Goal: Task Accomplishment & Management: Complete application form

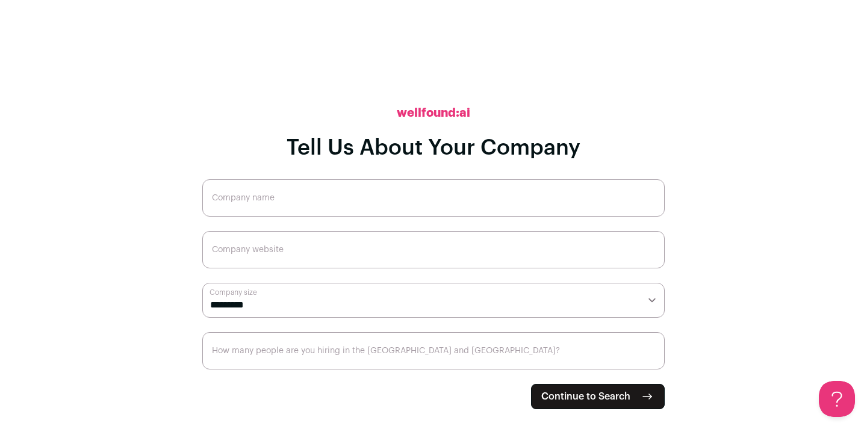
click at [298, 192] on input "Company name" at bounding box center [433, 197] width 462 height 37
type input "[PERSON_NAME]"
click at [404, 251] on input "Company website" at bounding box center [433, 249] width 462 height 37
type input "[PERSON_NAME][DOMAIN_NAME]"
click at [331, 303] on select "**********" at bounding box center [433, 300] width 462 height 35
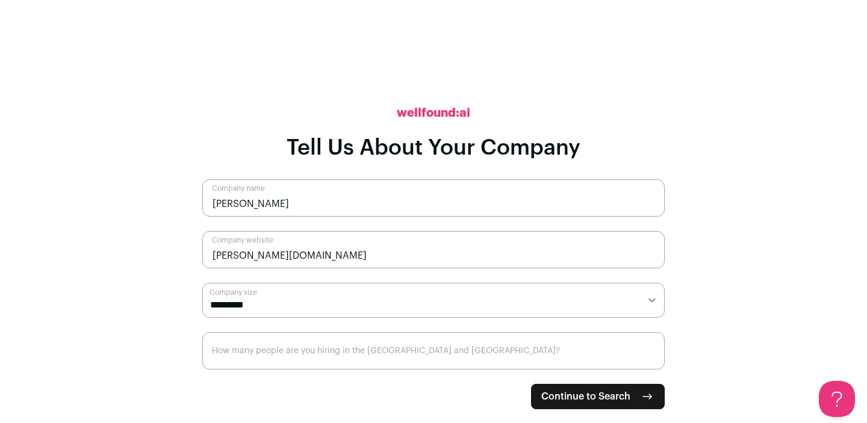
select select "*"
click at [202, 283] on select "**********" at bounding box center [433, 300] width 462 height 35
click at [285, 359] on input "How many people are you hiring in the [GEOGRAPHIC_DATA] and [GEOGRAPHIC_DATA]?" at bounding box center [433, 350] width 462 height 37
click at [653, 357] on input "0" at bounding box center [433, 350] width 462 height 37
click at [651, 353] on input "1" at bounding box center [433, 350] width 462 height 37
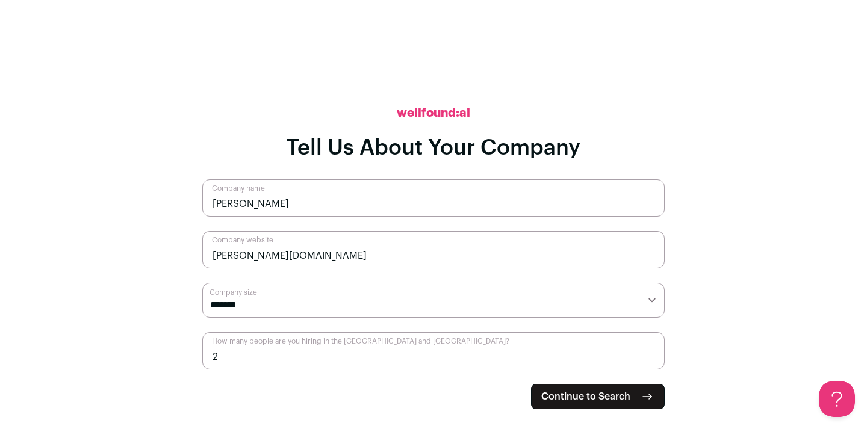
type input "2"
click at [651, 353] on input "2" at bounding box center [433, 350] width 462 height 37
click at [629, 397] on span "Continue to Search" at bounding box center [585, 397] width 89 height 14
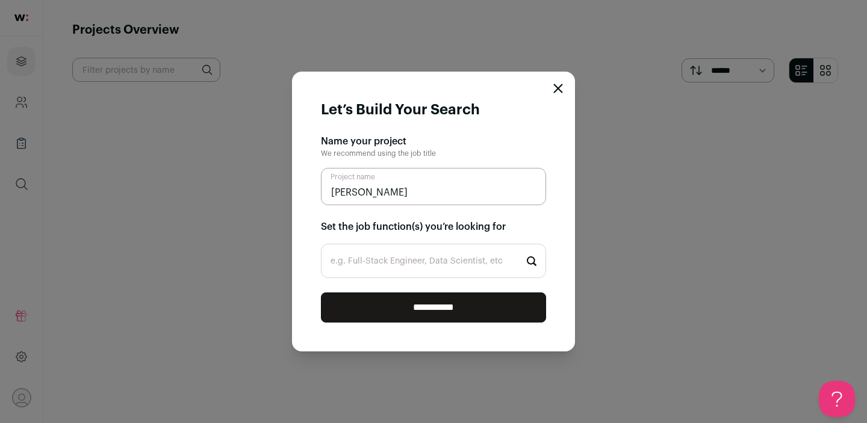
type input "[PERSON_NAME]"
click at [394, 260] on input "e.g. Full-Stack Engineer, Data Scientist, etc" at bounding box center [433, 261] width 225 height 34
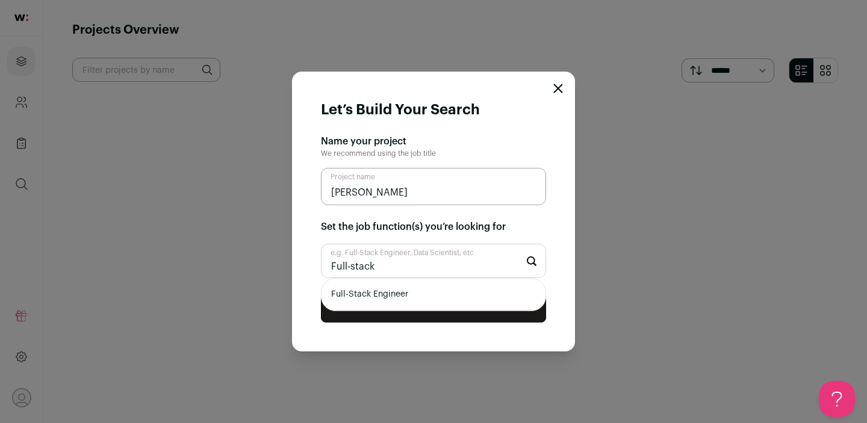
type input "Full-stack"
click at [378, 290] on li "Full-Stack Engineer" at bounding box center [433, 295] width 224 height 32
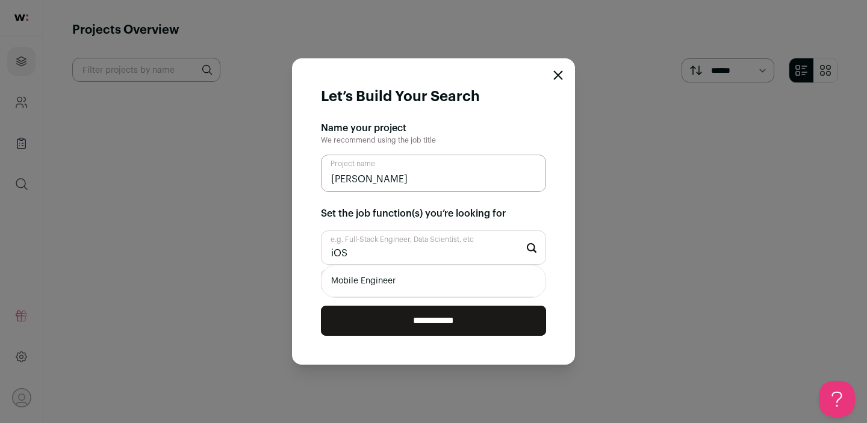
type input "iOS"
click at [400, 284] on li "Mobile Engineer" at bounding box center [433, 281] width 224 height 32
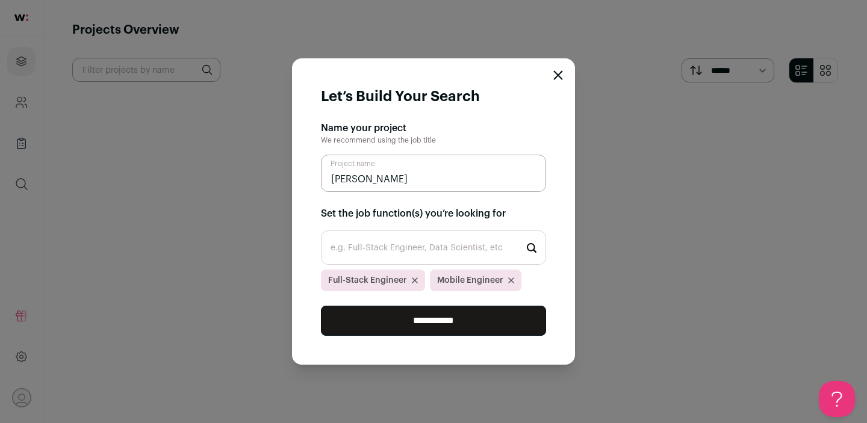
click at [413, 258] on input "e.g. Full-Stack Engineer, Data Scientist, etc" at bounding box center [433, 248] width 225 height 34
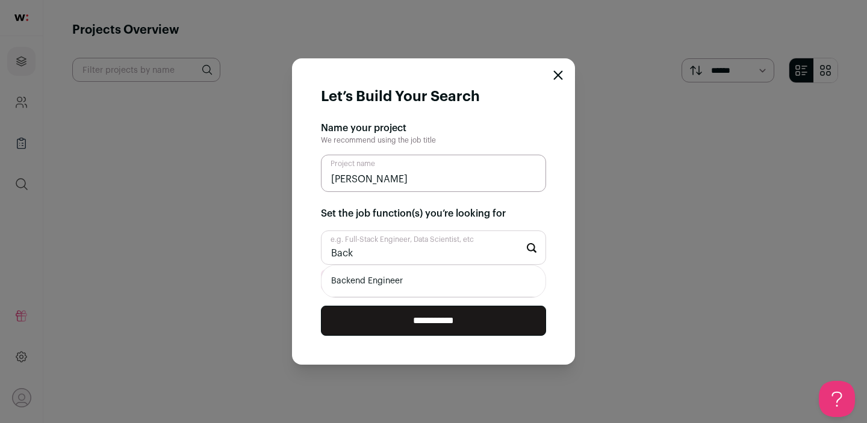
type input "Back"
click at [415, 280] on li "Backend Engineer" at bounding box center [433, 281] width 224 height 32
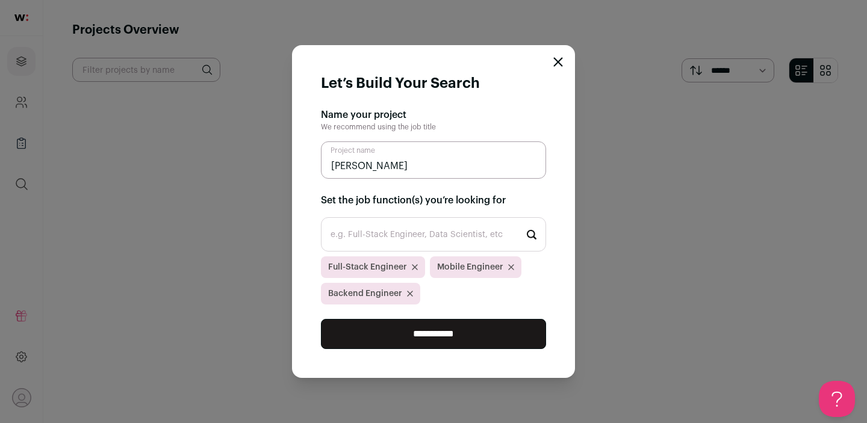
click at [426, 331] on input "**********" at bounding box center [433, 334] width 225 height 30
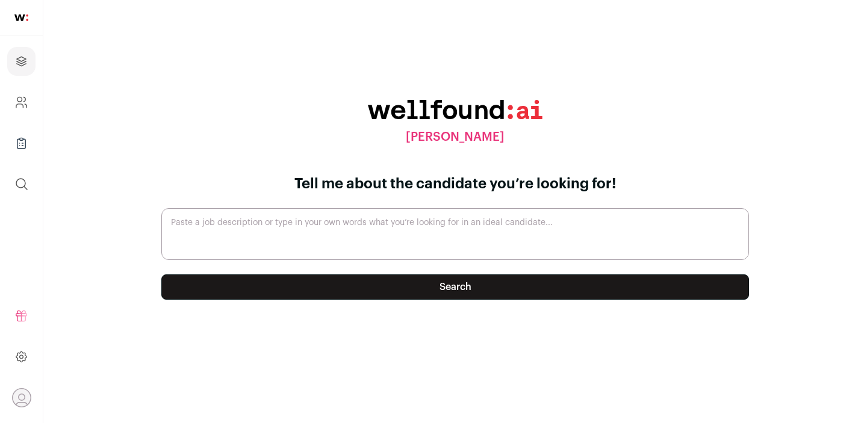
click at [405, 236] on textarea "Paste a job description or type in your own words what you’re looking for in an…" at bounding box center [455, 234] width 588 height 52
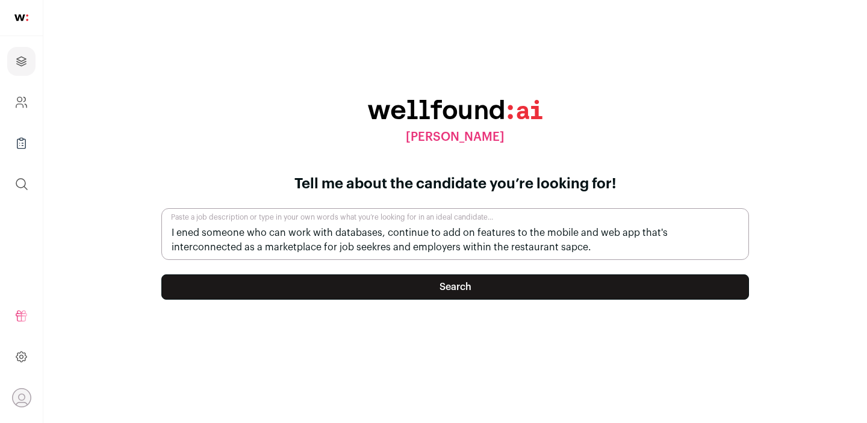
type textarea "I ened someone who can work with databases, continue to add on features to the …"
click at [401, 285] on button "Search" at bounding box center [455, 287] width 588 height 25
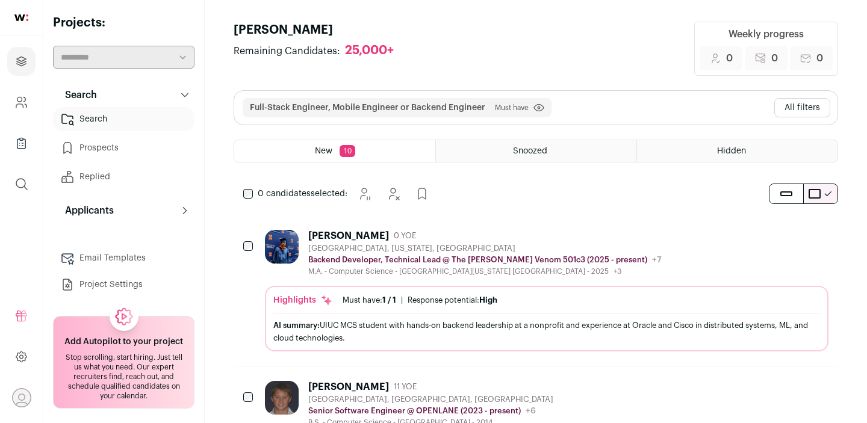
click at [566, 158] on div "Snoozed" at bounding box center [536, 151] width 200 height 22
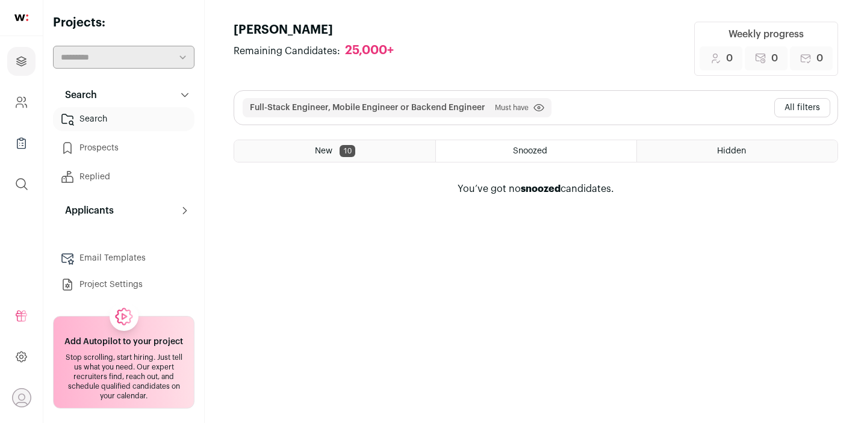
click at [387, 158] on div "New 10" at bounding box center [334, 151] width 201 height 22
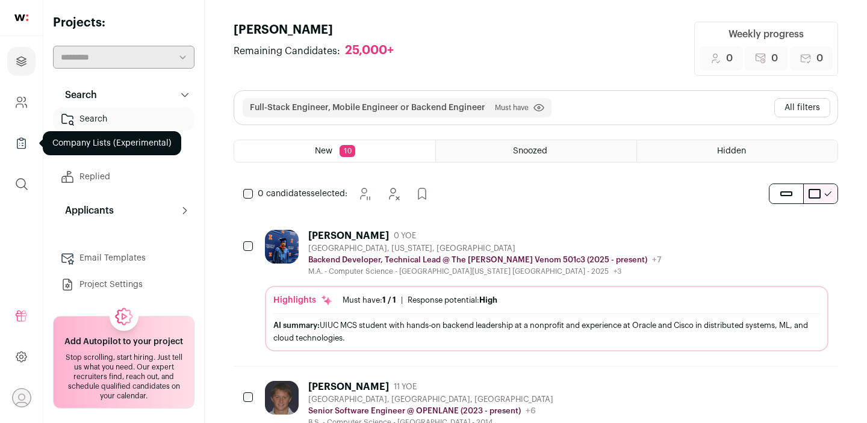
click at [18, 144] on icon "Company Lists" at bounding box center [21, 143] width 14 height 14
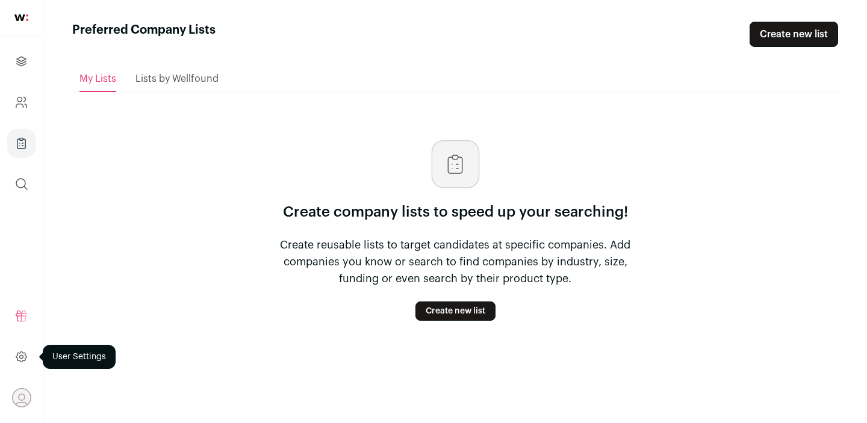
click at [20, 348] on link at bounding box center [21, 357] width 28 height 29
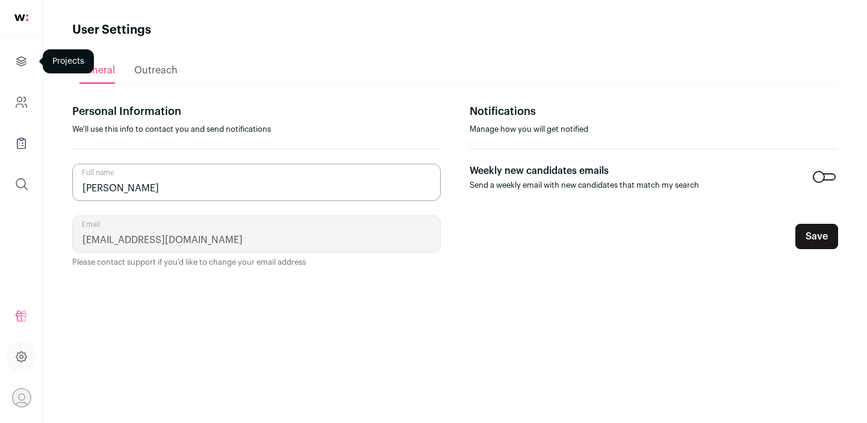
click at [16, 52] on link "Projects" at bounding box center [21, 61] width 28 height 29
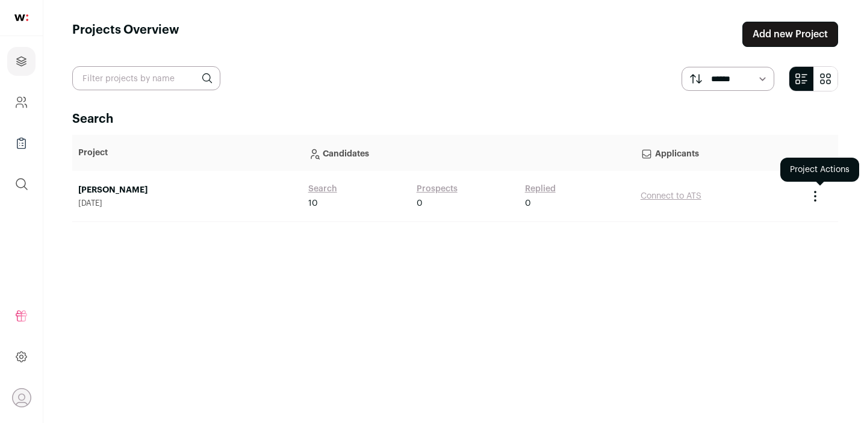
click at [822, 194] on div at bounding box center [820, 196] width 24 height 14
click at [718, 261] on div "Search Project Candidates Applicants [PERSON_NAME] dev [DATE] Search 10 Prospec…" at bounding box center [455, 256] width 766 height 291
click at [662, 192] on link "Connect to ATS" at bounding box center [671, 196] width 61 height 8
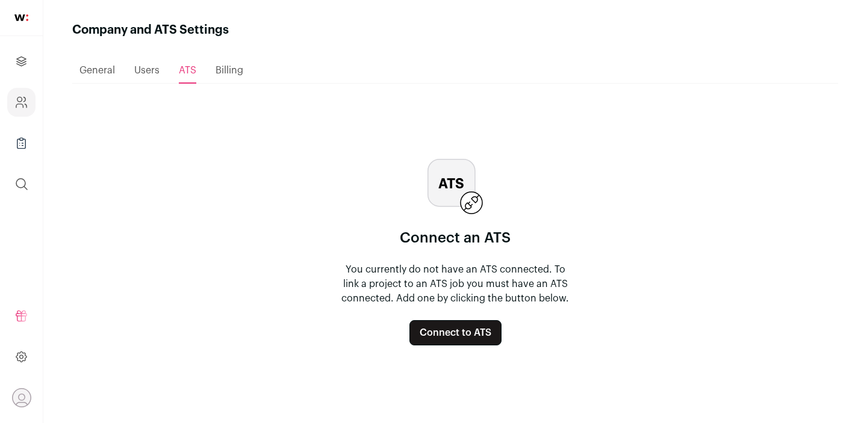
click at [79, 69] on span "General" at bounding box center [97, 71] width 36 height 10
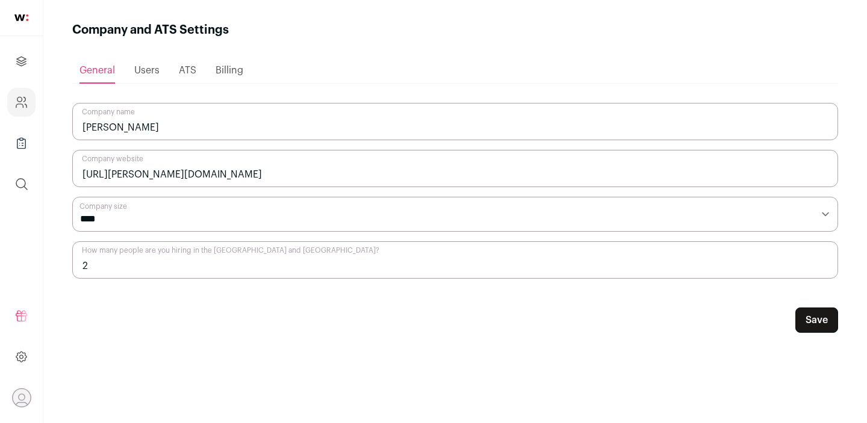
click at [140, 69] on span "Users" at bounding box center [146, 71] width 25 height 10
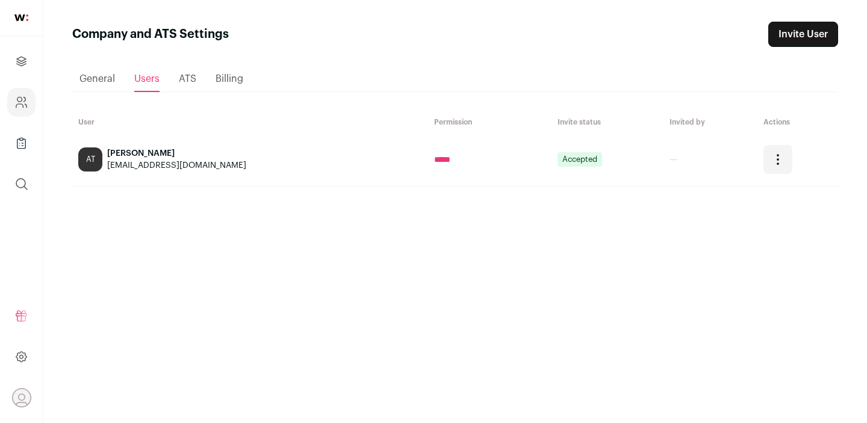
click at [234, 76] on span "Billing" at bounding box center [230, 79] width 28 height 10
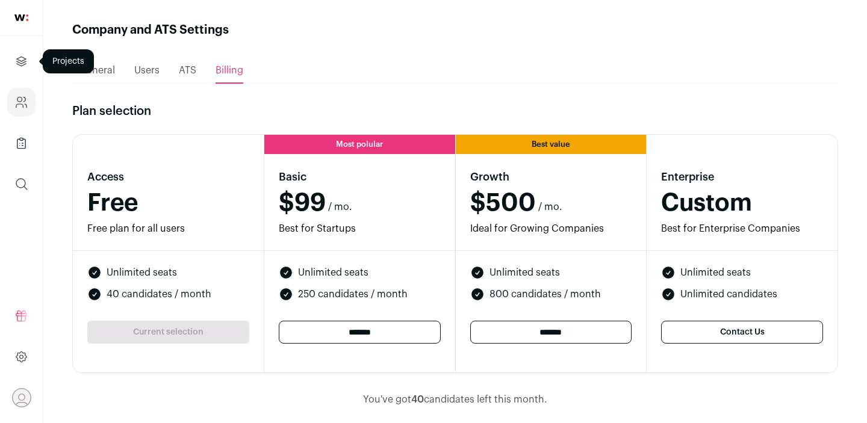
click at [19, 58] on icon "Projects" at bounding box center [21, 61] width 9 height 9
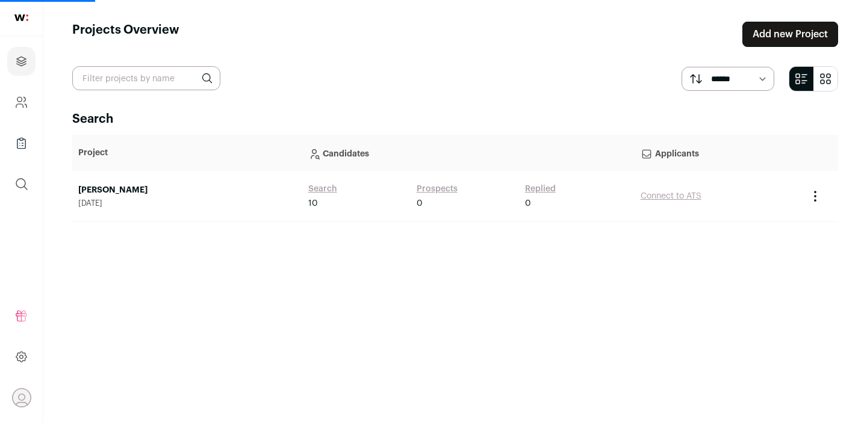
click at [22, 20] on img at bounding box center [21, 17] width 14 height 7
click at [21, 92] on link "Company and ATS Settings" at bounding box center [21, 102] width 28 height 29
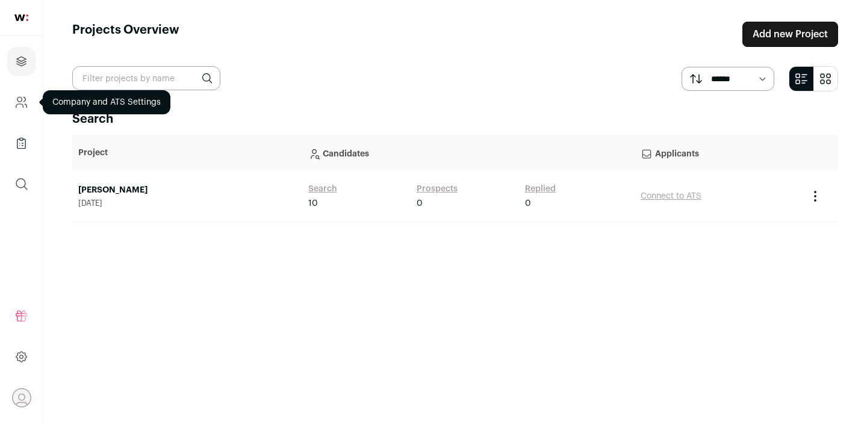
click at [13, 95] on link "Company and ATS Settings" at bounding box center [21, 102] width 28 height 29
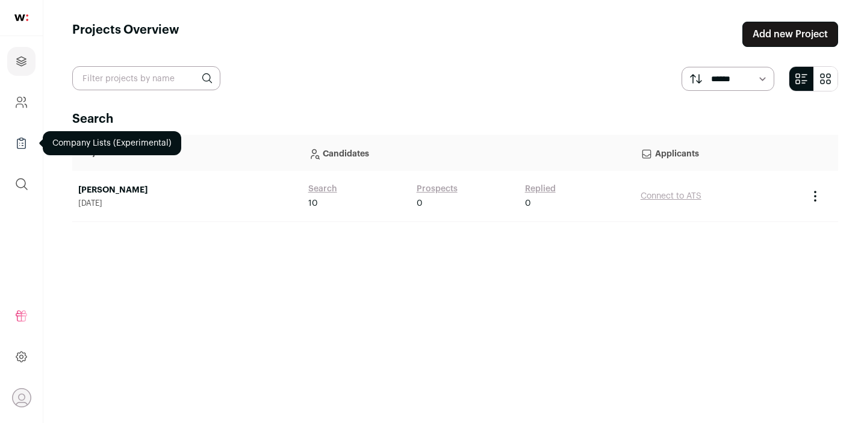
click at [23, 147] on icon "Company Lists" at bounding box center [21, 143] width 14 height 14
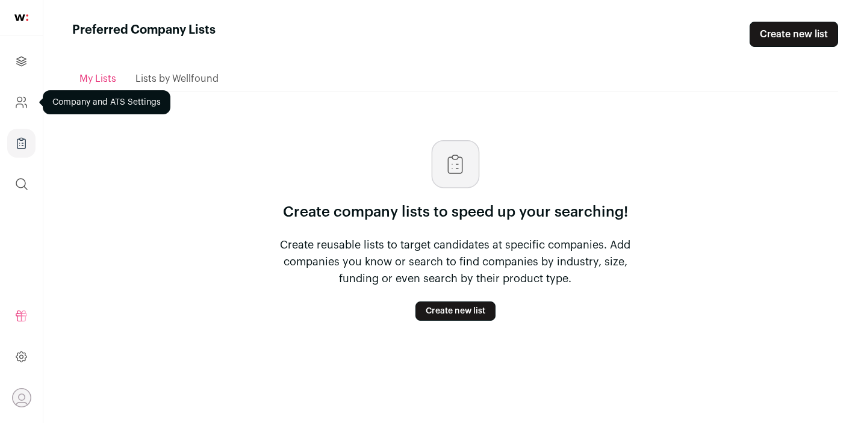
click at [16, 100] on icon "Company and ATS Settings" at bounding box center [21, 102] width 14 height 14
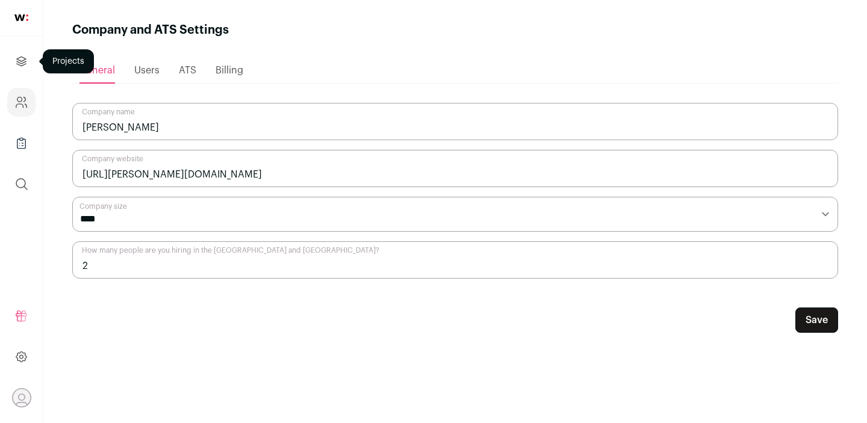
click at [18, 42] on ul "Projects Company and ATS Settings Company Lists (Experimental) Global Search" at bounding box center [21, 122] width 43 height 173
click at [18, 56] on icon "Projects" at bounding box center [21, 61] width 14 height 14
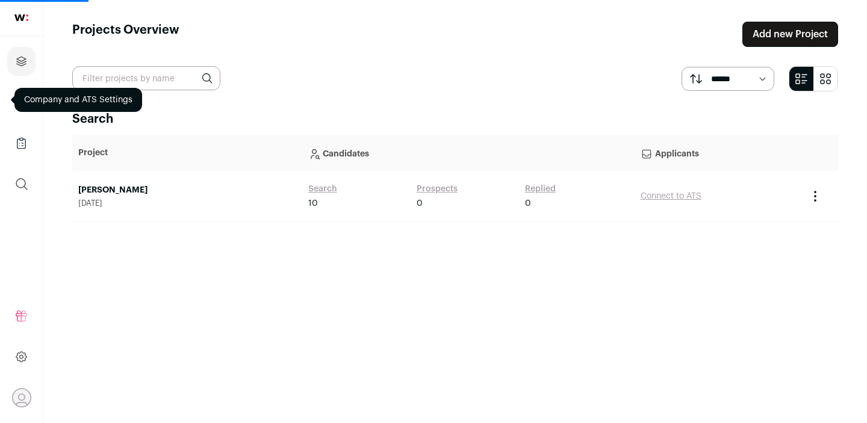
click at [96, 190] on link "[PERSON_NAME]" at bounding box center [187, 190] width 218 height 12
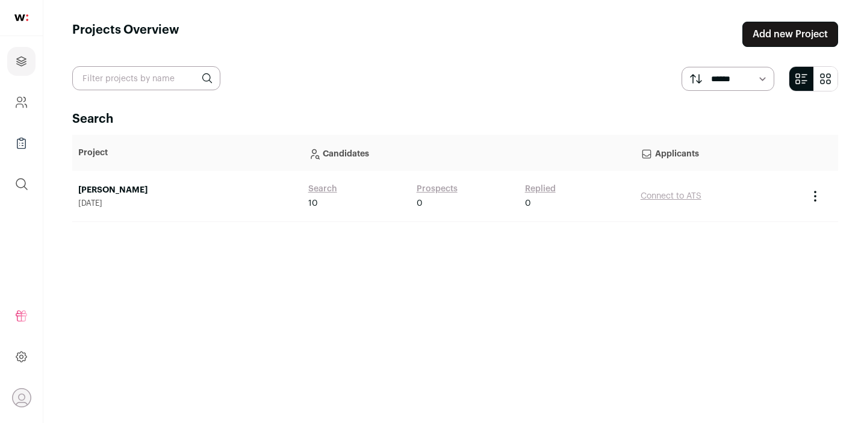
click at [101, 191] on link "[PERSON_NAME]" at bounding box center [187, 190] width 218 height 12
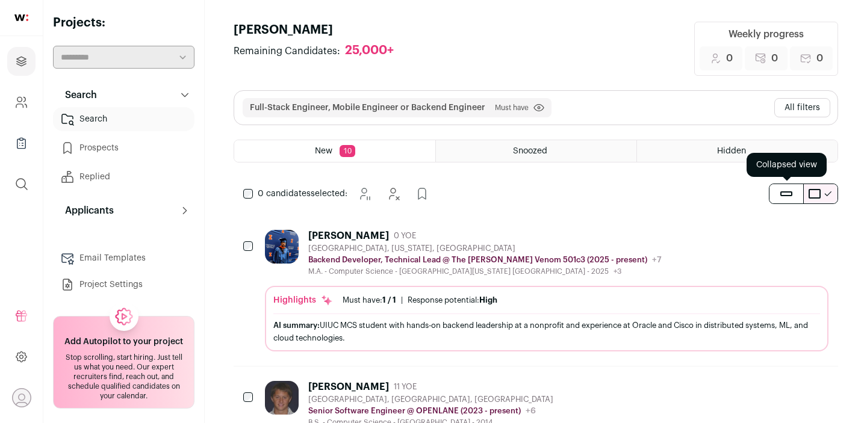
click at [786, 200] on button "submit" at bounding box center [786, 193] width 34 height 19
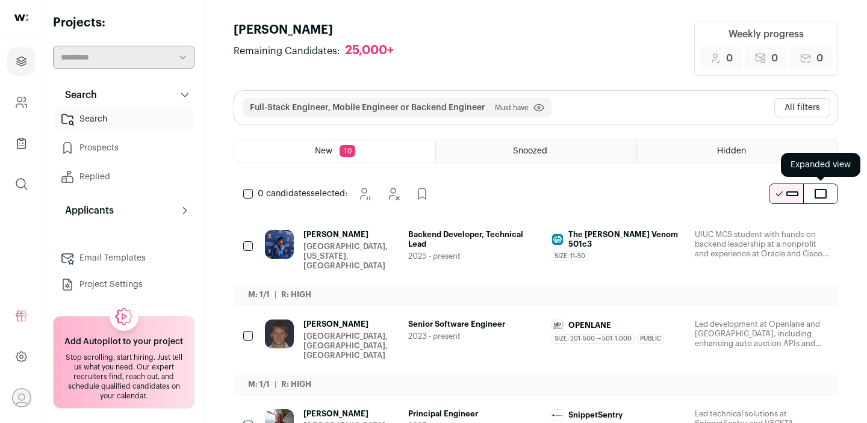
click at [827, 191] on button "submit" at bounding box center [821, 193] width 34 height 19
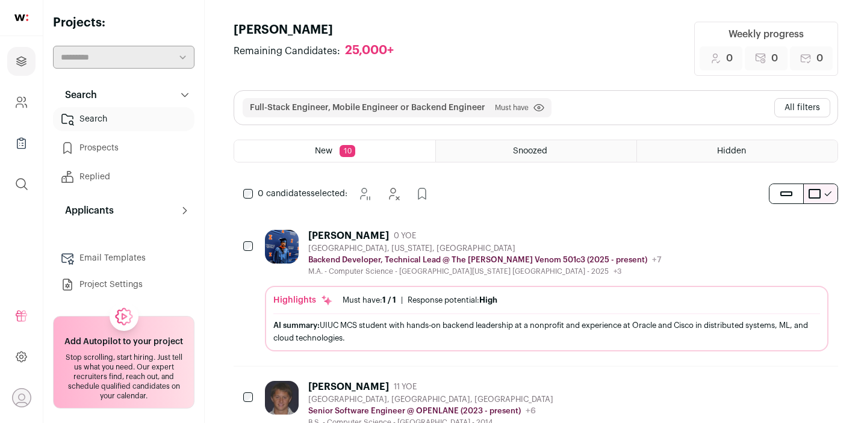
click at [586, 104] on div "Full-Stack Engineer, Mobile Engineer or Backend Engineer Must have Click to dis…" at bounding box center [535, 108] width 603 height 34
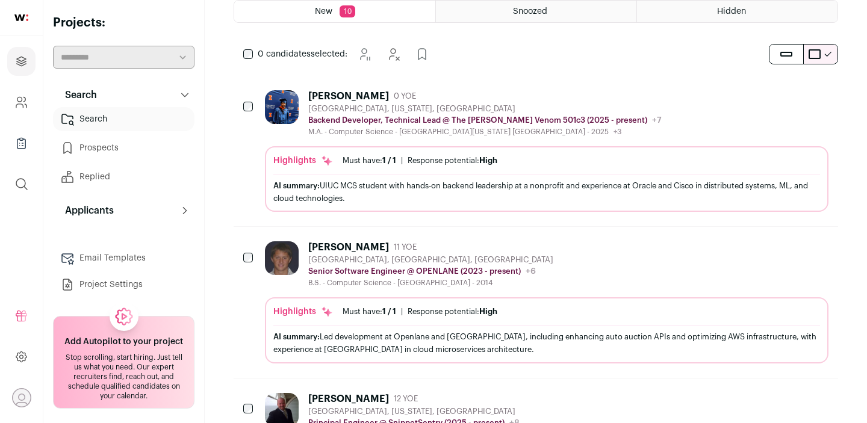
scroll to position [155, 0]
